Goal: Find specific page/section: Find specific page/section

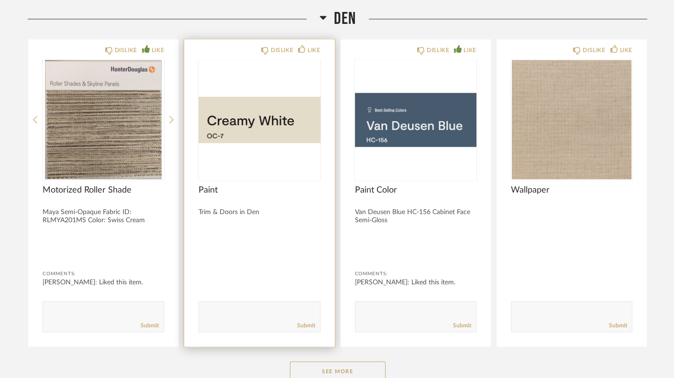
scroll to position [3046, 0]
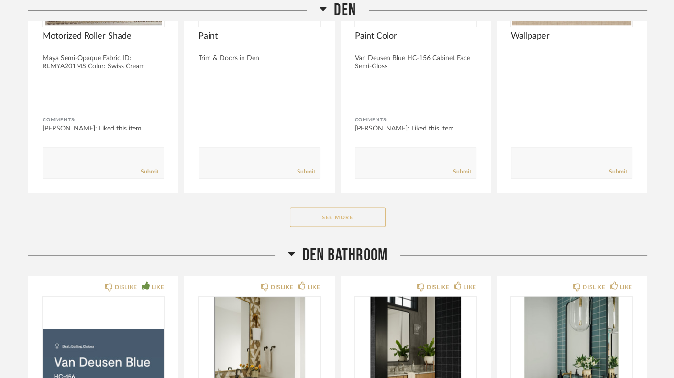
click at [335, 208] on button "See More" at bounding box center [338, 217] width 96 height 19
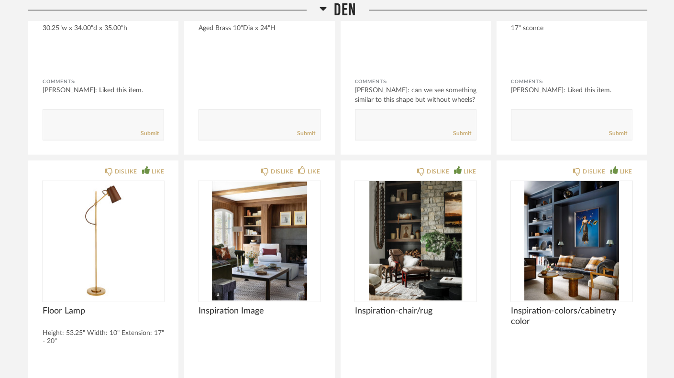
scroll to position [4060, 0]
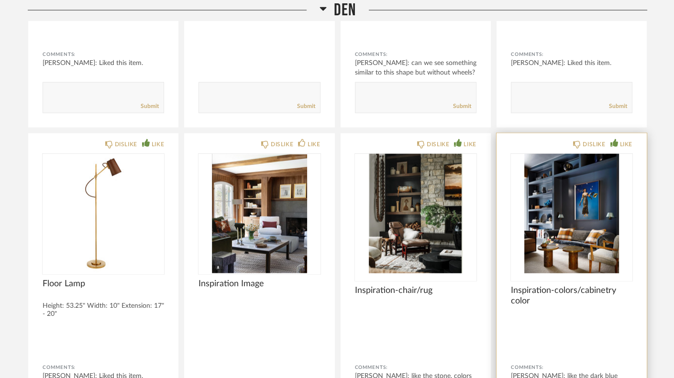
click at [0, 0] on img at bounding box center [0, 0] width 0 height 0
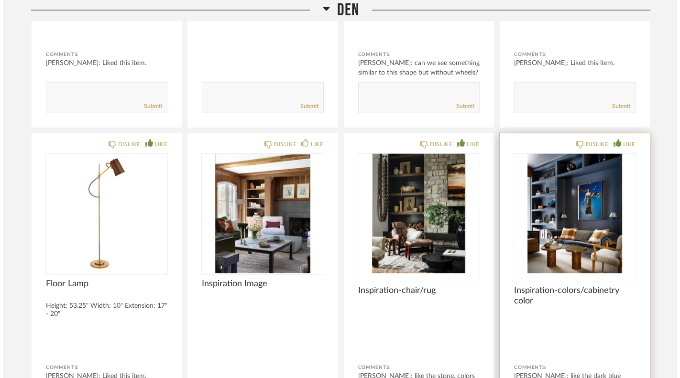
scroll to position [0, 0]
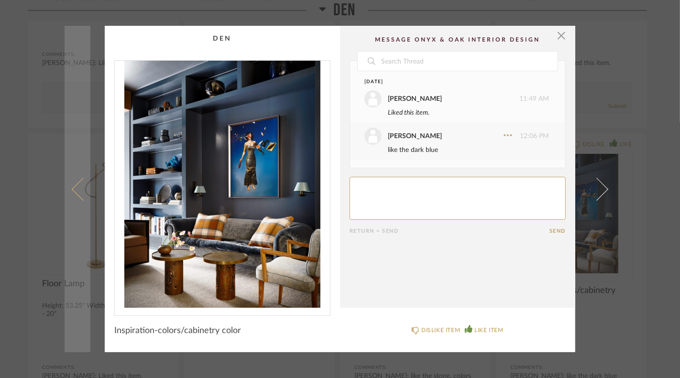
click at [73, 190] on span at bounding box center [83, 188] width 23 height 23
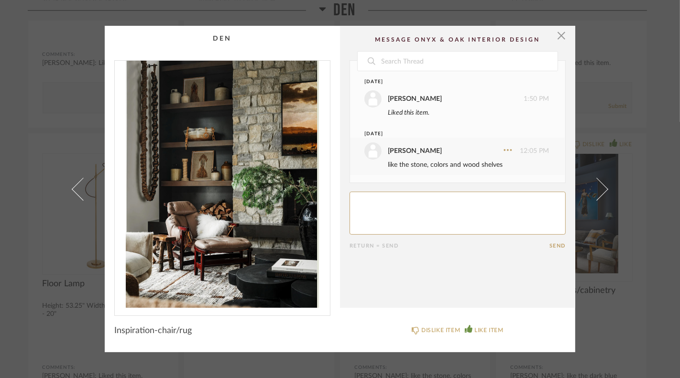
click at [73, 190] on span at bounding box center [83, 188] width 23 height 23
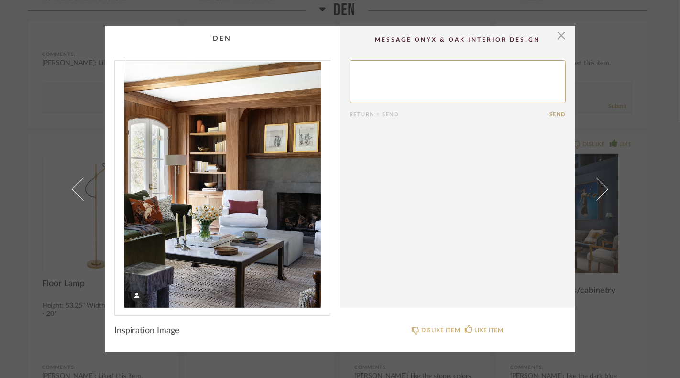
click at [13, 190] on div "× Return = Send Send Inspiration Image DISLIKE ITEM LIKE ITEM" at bounding box center [340, 189] width 680 height 378
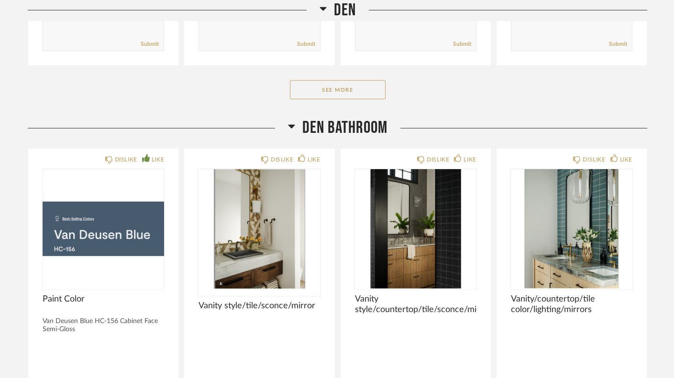
scroll to position [4429, 0]
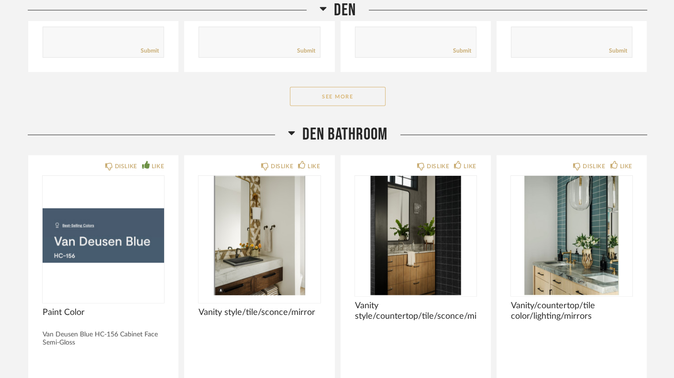
click at [318, 87] on button "See More" at bounding box center [338, 96] width 96 height 19
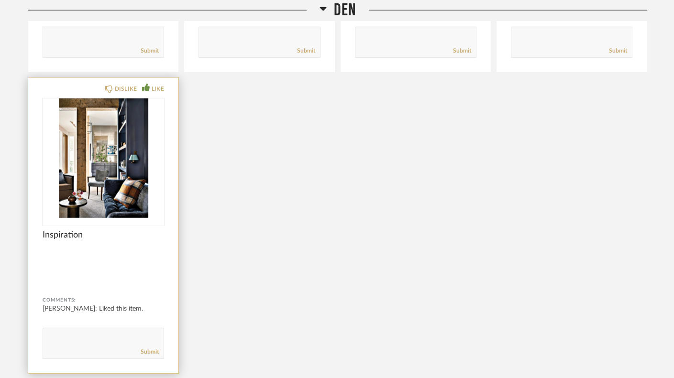
click at [0, 0] on img at bounding box center [0, 0] width 0 height 0
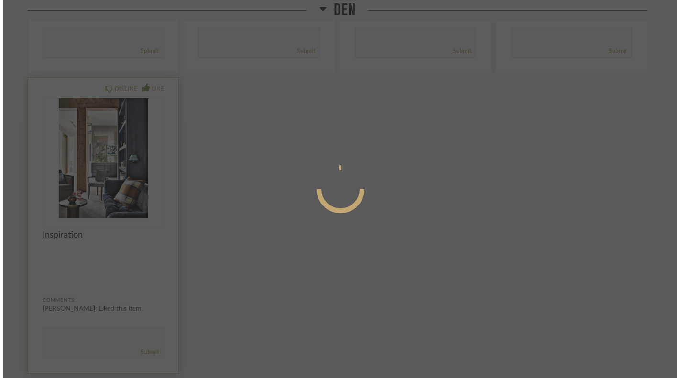
scroll to position [0, 0]
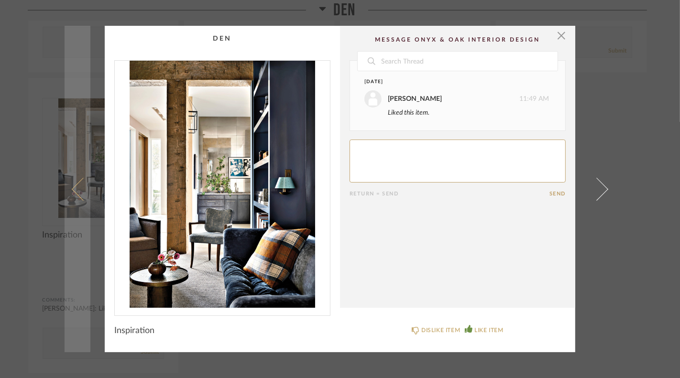
click at [75, 194] on span at bounding box center [83, 188] width 23 height 23
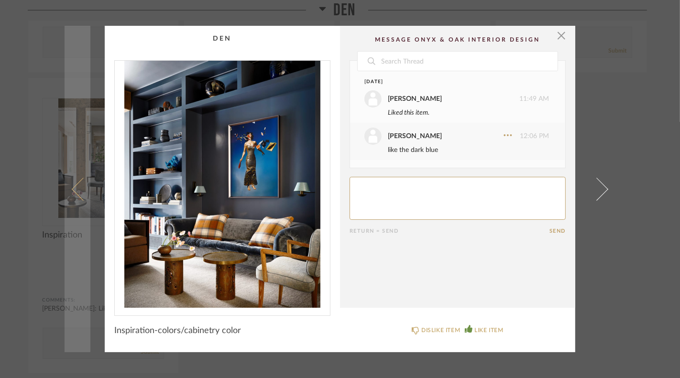
drag, startPoint x: 76, startPoint y: 194, endPoint x: 69, endPoint y: 184, distance: 12.1
click at [69, 184] on link at bounding box center [78, 189] width 26 height 327
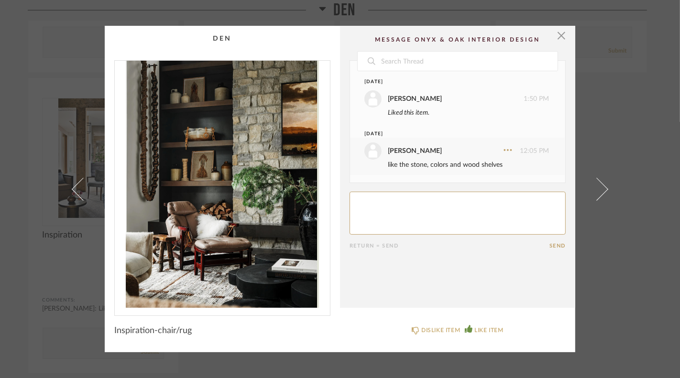
click at [3, 209] on div "× Date [DATE] [PERSON_NAME] 1:50 PM Liked this item. [DATE] [PERSON_NAME] 12:05…" at bounding box center [340, 189] width 680 height 378
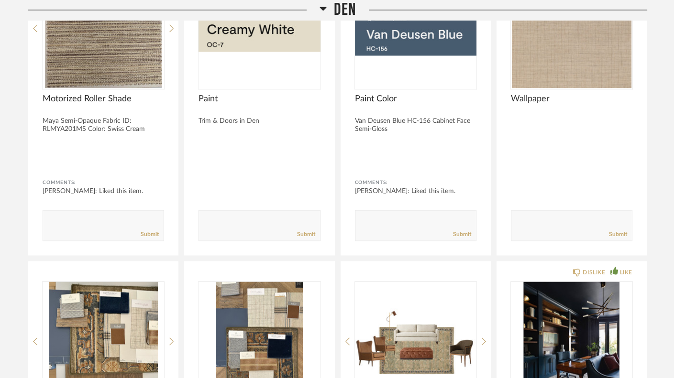
scroll to position [2984, 0]
click at [0, 0] on img at bounding box center [0, 0] width 0 height 0
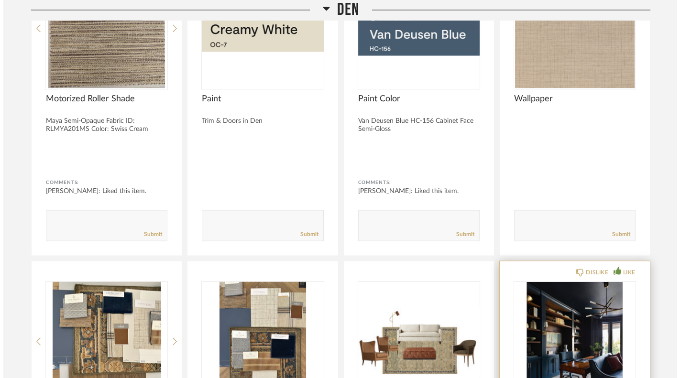
scroll to position [0, 0]
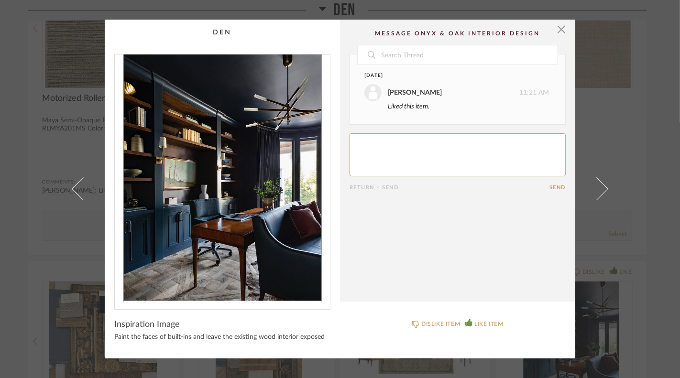
click at [16, 265] on div "× Date [DATE] [PERSON_NAME] 11:21 AM Liked this item. Return = Send Send Inspir…" at bounding box center [340, 189] width 680 height 378
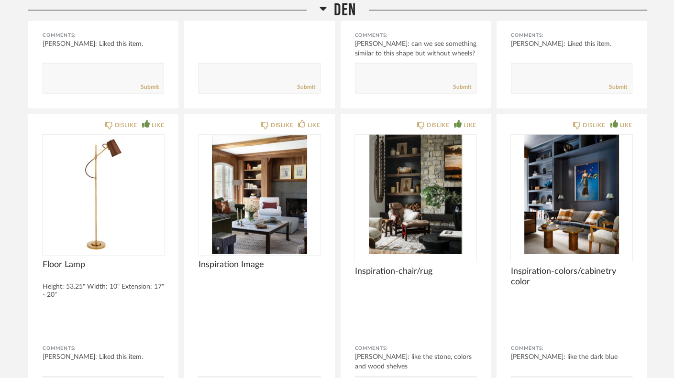
scroll to position [4087, 0]
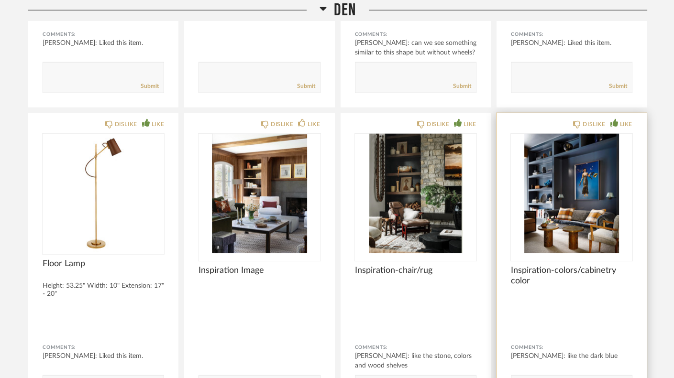
click at [535, 166] on img "0" at bounding box center [572, 194] width 122 height 120
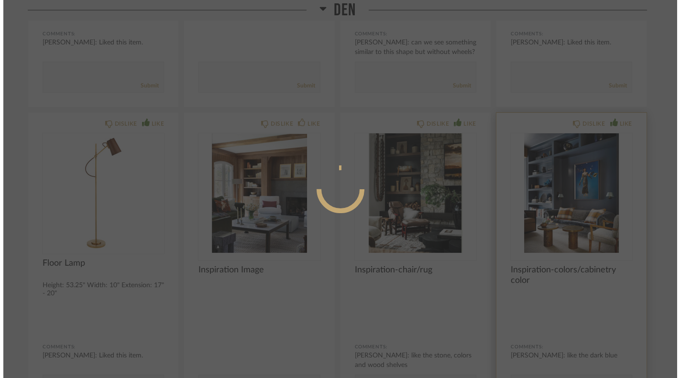
scroll to position [0, 0]
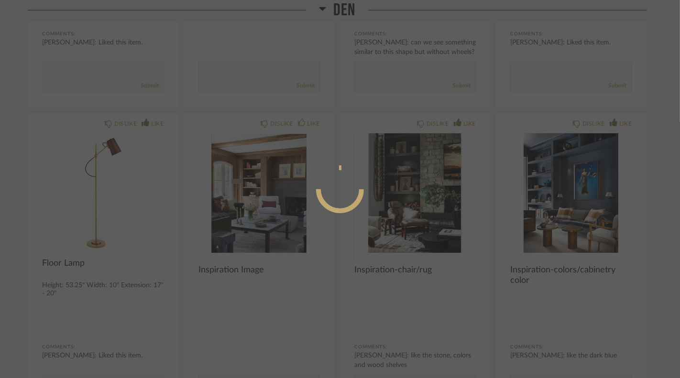
click at [506, 278] on div at bounding box center [340, 189] width 680 height 378
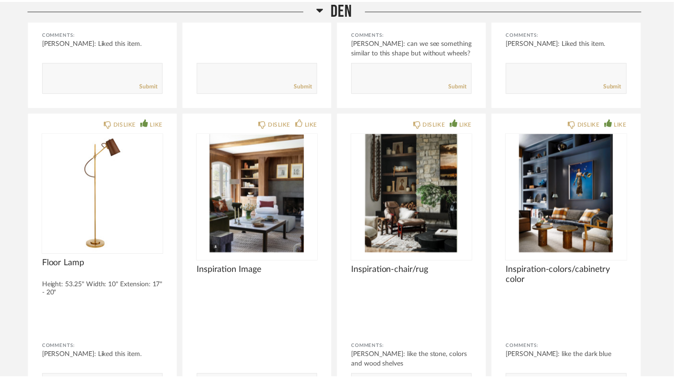
scroll to position [4087, 0]
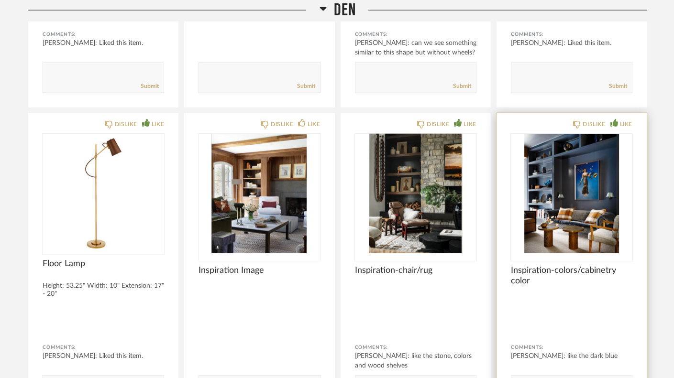
click at [527, 206] on img "0" at bounding box center [572, 194] width 122 height 120
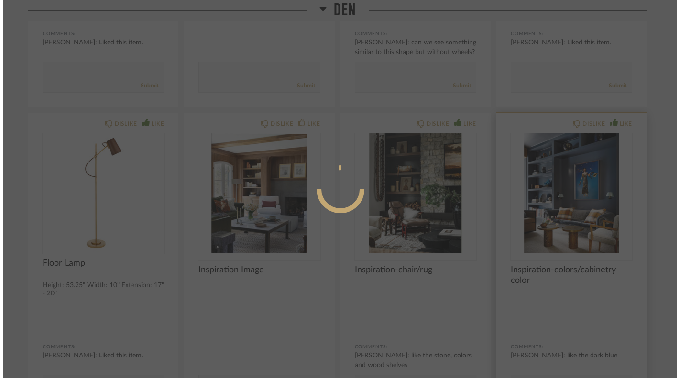
scroll to position [0, 0]
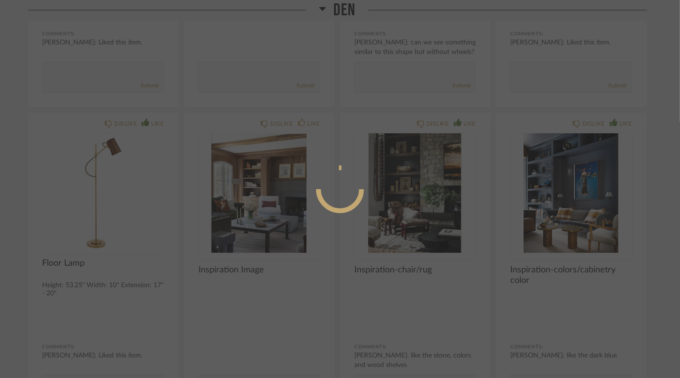
click at [268, 244] on div at bounding box center [340, 189] width 680 height 378
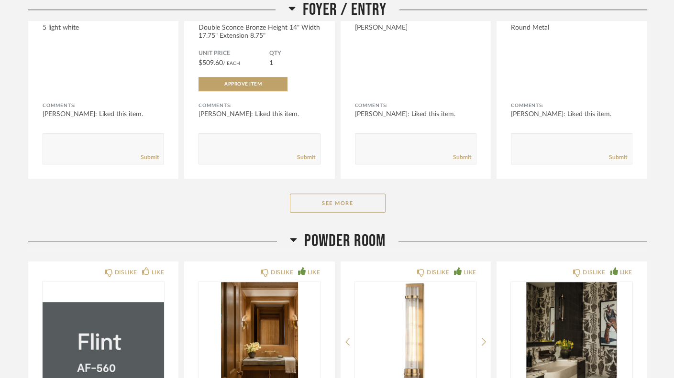
scroll to position [1118, 0]
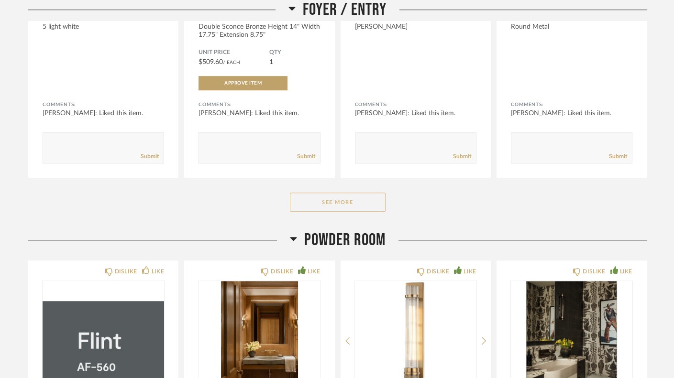
click at [329, 193] on button "See More" at bounding box center [338, 202] width 96 height 19
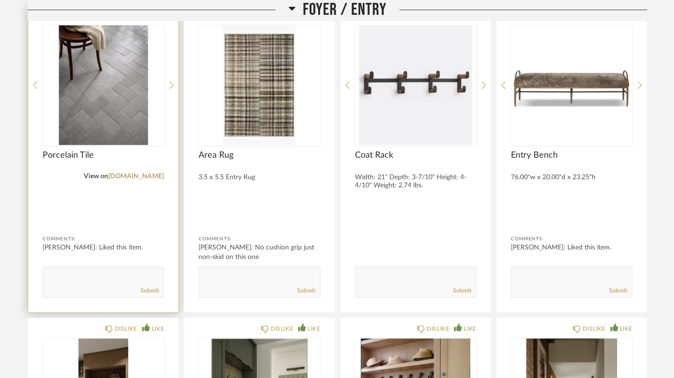
scroll to position [1300, 0]
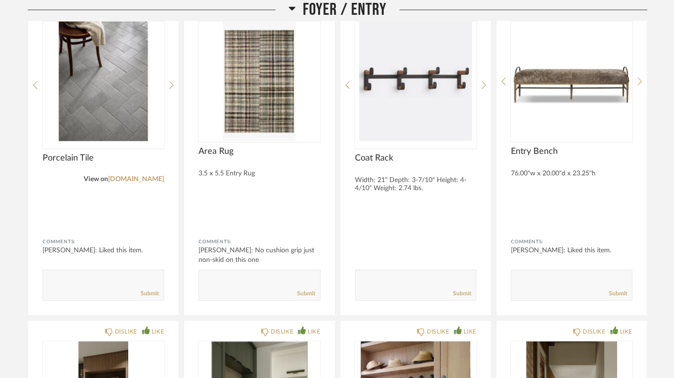
click at [332, 11] on span "Foyer / Entry" at bounding box center [345, 10] width 84 height 21
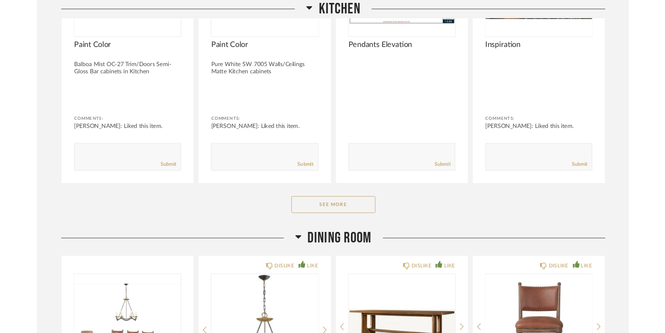
scroll to position [1497, 0]
